Goal: Task Accomplishment & Management: Use online tool/utility

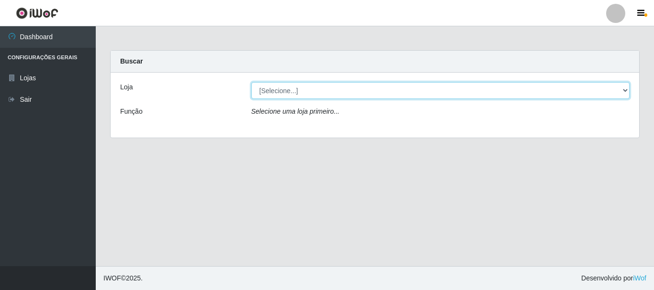
click at [312, 92] on select "[Selecione...] Nordestão - Alecrim" at bounding box center [440, 90] width 378 height 17
select select "453"
click at [251, 82] on select "[Selecione...] Nordestão - Alecrim" at bounding box center [440, 90] width 378 height 17
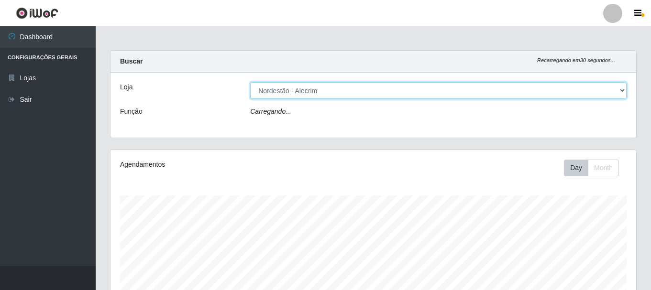
scroll to position [199, 526]
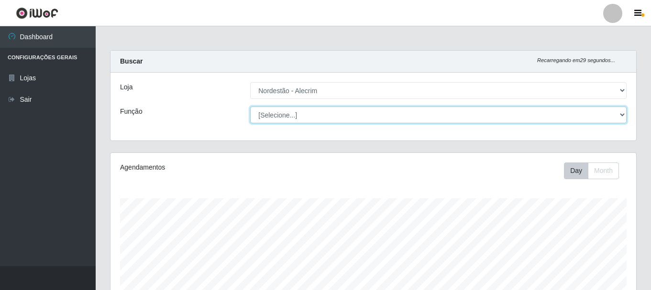
click at [309, 117] on select "[Selecione...] Balconista + Balconista de Padaria Balconista de Padaria ++ Emba…" at bounding box center [438, 115] width 377 height 17
select select "1"
click at [250, 107] on select "[Selecione...] Balconista + Balconista de Padaria Balconista de Padaria ++ Emba…" at bounding box center [438, 115] width 377 height 17
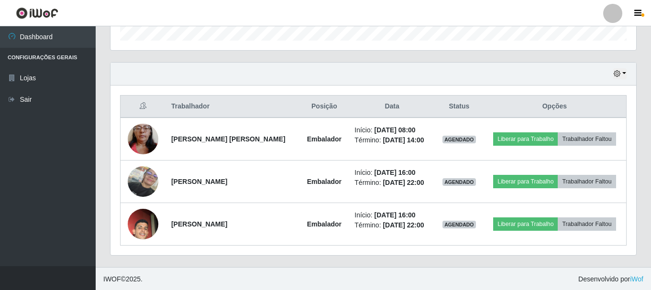
scroll to position [302, 0]
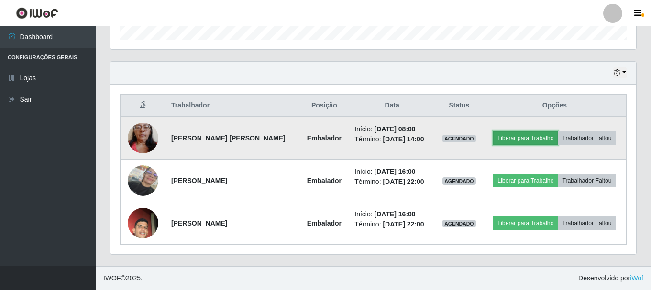
click at [520, 134] on button "Liberar para Trabalho" at bounding box center [525, 138] width 65 height 13
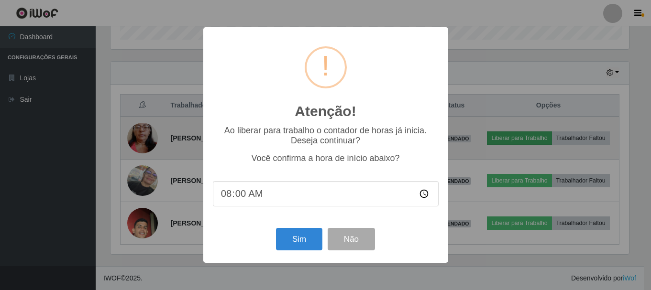
scroll to position [199, 521]
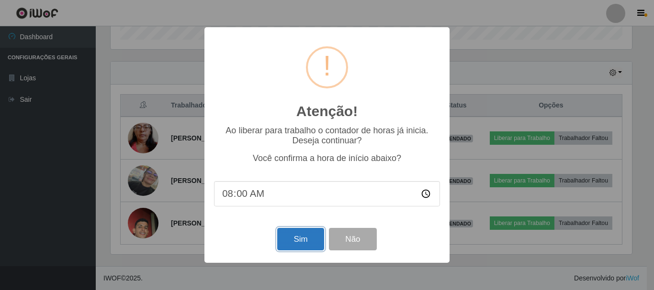
click at [296, 242] on button "Sim" at bounding box center [300, 239] width 46 height 22
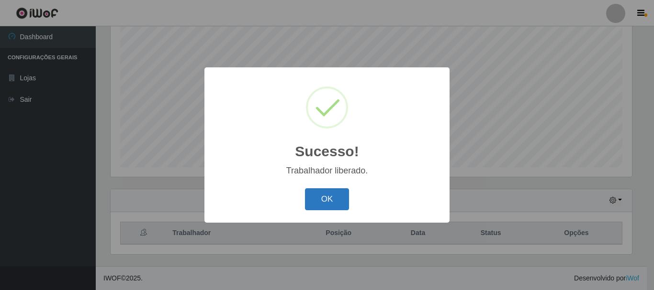
click at [330, 202] on button "OK" at bounding box center [327, 200] width 44 height 22
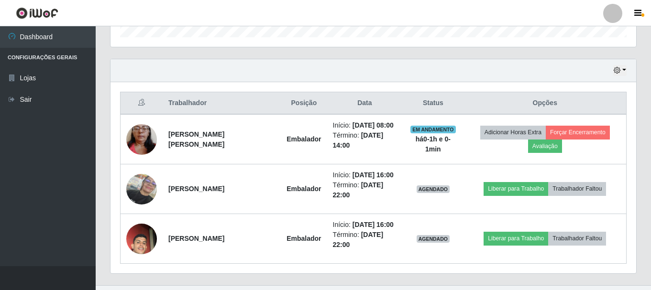
scroll to position [318, 0]
